Goal: Transaction & Acquisition: Purchase product/service

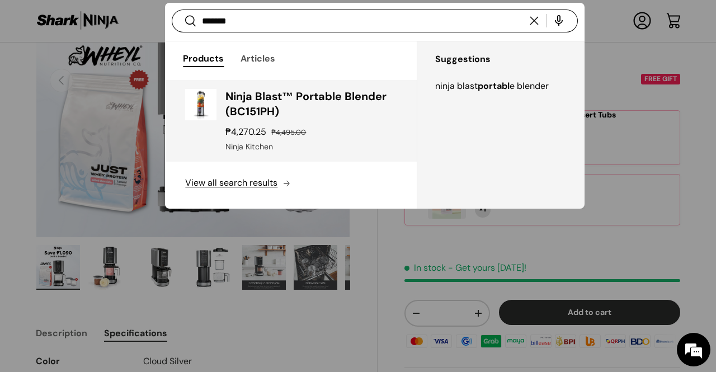
type input "*******"
click at [337, 112] on h3 "Ninja Blast™ Portable Blender (BC151PH)" at bounding box center [310, 104] width 171 height 31
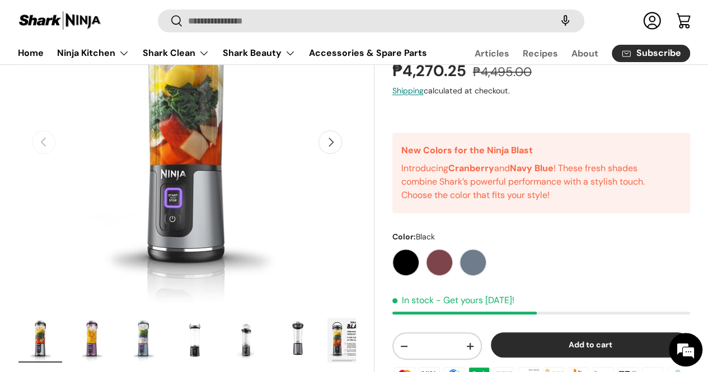
scroll to position [165, 0]
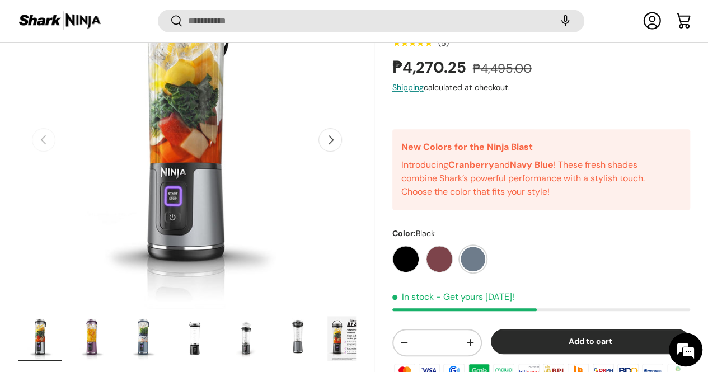
click at [478, 252] on label "Navy Blue" at bounding box center [472, 259] width 27 height 27
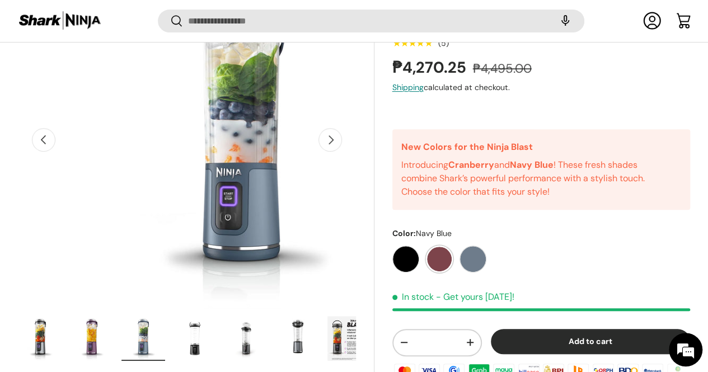
click at [441, 260] on label "Cranberry" at bounding box center [439, 259] width 27 height 27
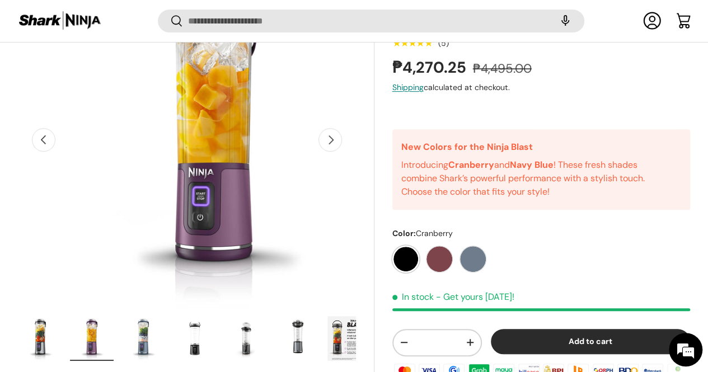
click at [411, 260] on label "Black" at bounding box center [405, 259] width 27 height 27
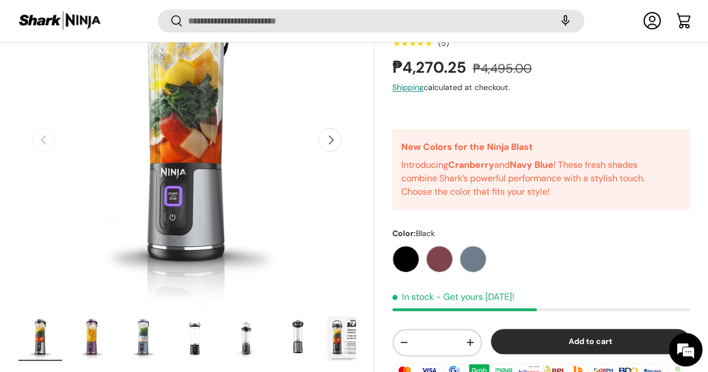
click at [494, 260] on div "Black [GEOGRAPHIC_DATA] Navy Blue" at bounding box center [541, 256] width 298 height 34
click at [486, 261] on label "Navy Blue" at bounding box center [472, 259] width 27 height 27
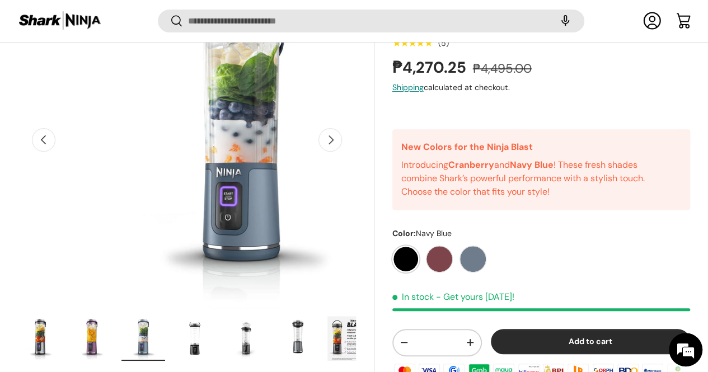
click at [405, 260] on label "Black" at bounding box center [405, 259] width 27 height 27
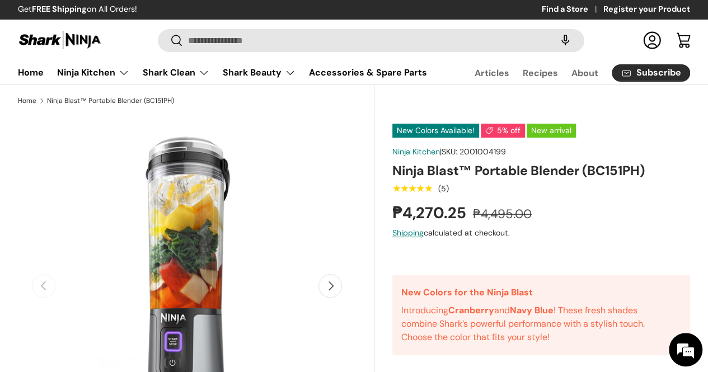
click at [491, 157] on span "2001004199" at bounding box center [482, 152] width 46 height 10
copy span "2001004199"
click at [555, 179] on h1 "Ninja Blast™ Portable Blender (BC151PH)" at bounding box center [541, 170] width 298 height 17
click at [552, 179] on h1 "Ninja Blast™ Portable Blender (BC151PH)" at bounding box center [541, 170] width 298 height 17
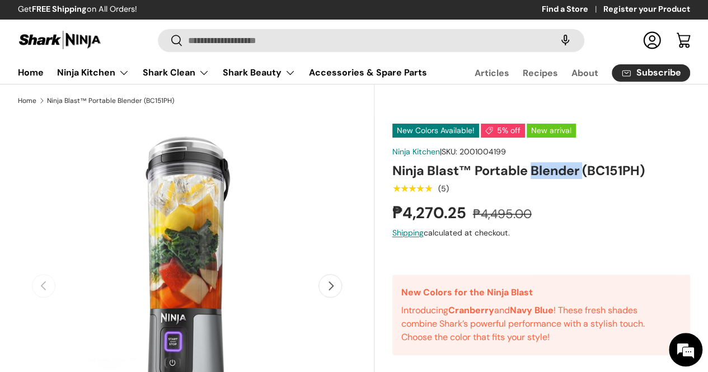
click at [552, 179] on h1 "Ninja Blast™ Portable Blender (BC151PH)" at bounding box center [541, 170] width 298 height 17
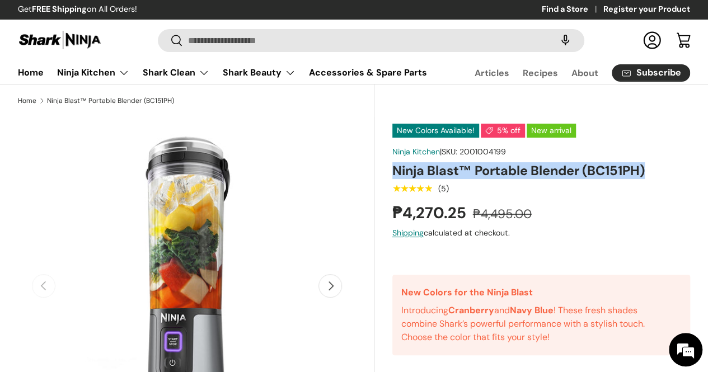
click at [552, 179] on h1 "Ninja Blast™ Portable Blender (BC151PH)" at bounding box center [541, 170] width 298 height 17
copy div "Ninja Blast™ Portable Blender (BC151PH)"
